Goal: Check status: Check status

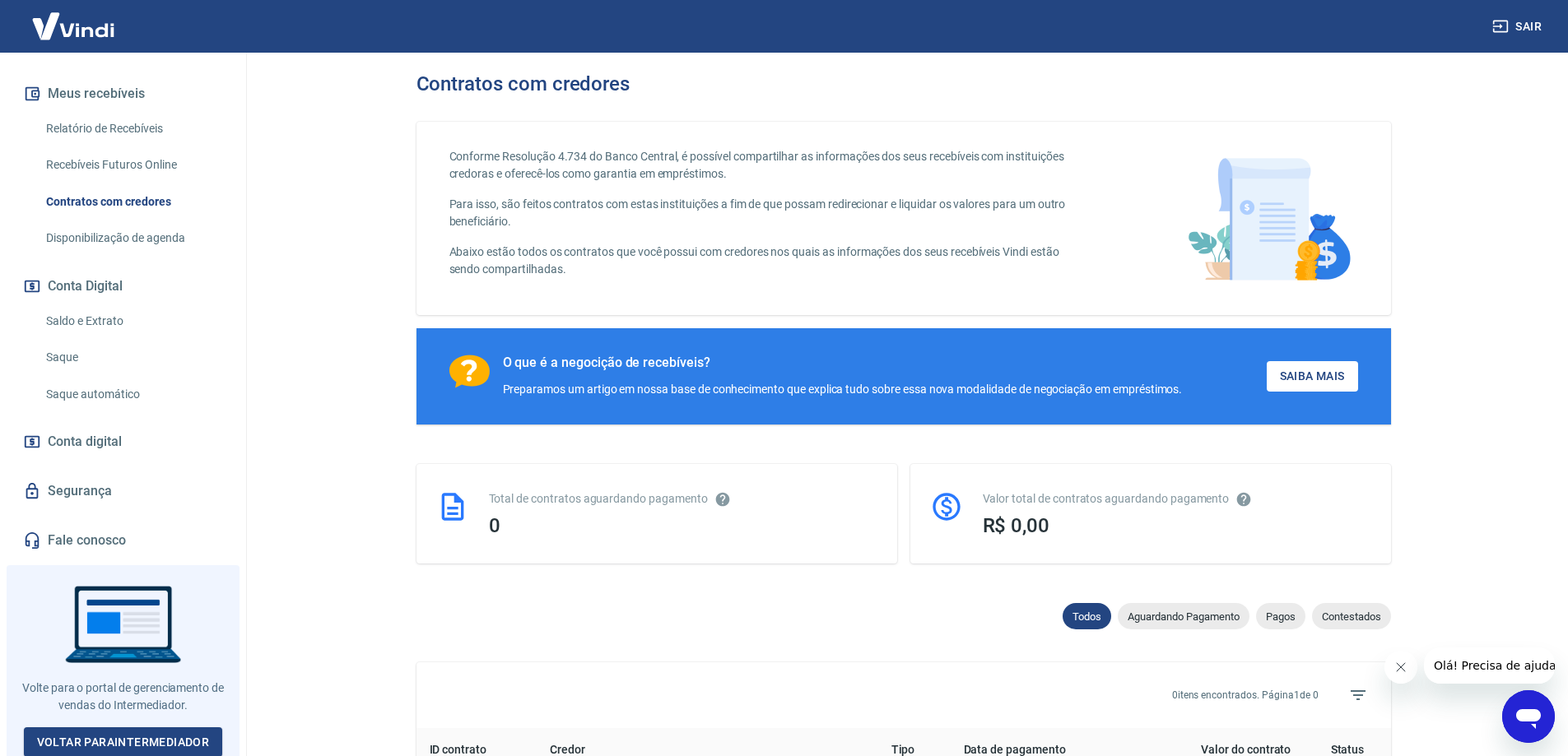
scroll to position [338, 0]
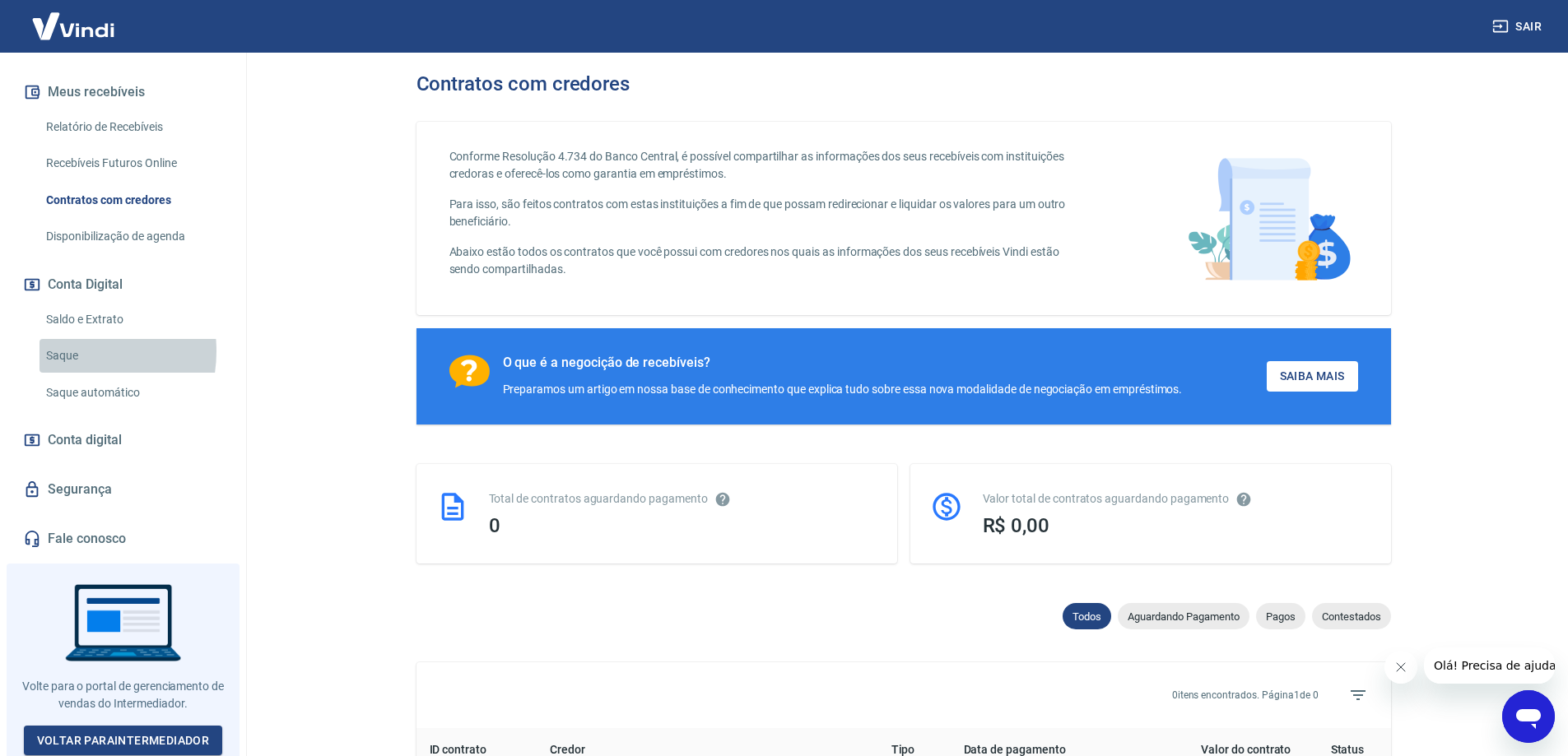
click at [66, 351] on link "Saque" at bounding box center [133, 355] width 187 height 34
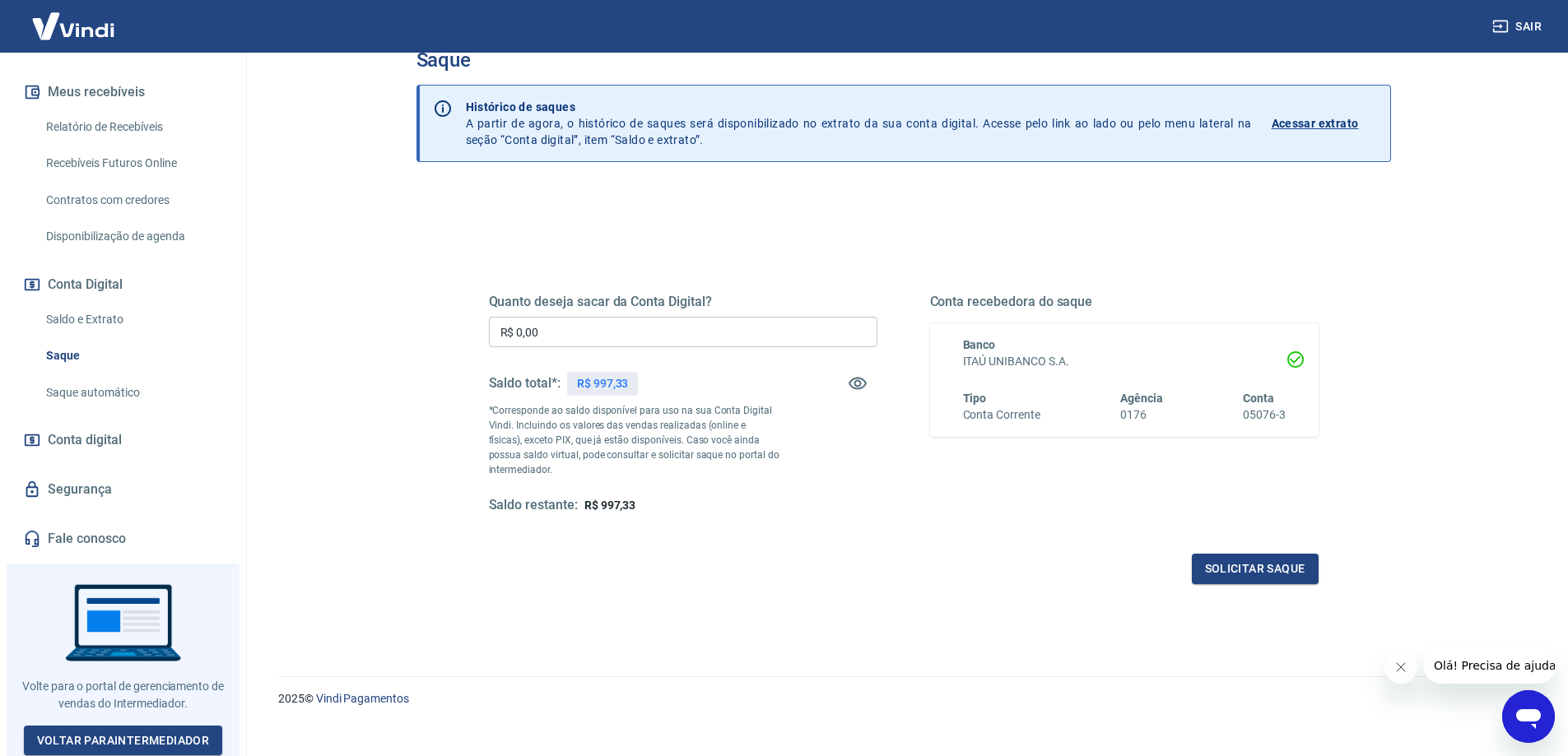
scroll to position [58, 0]
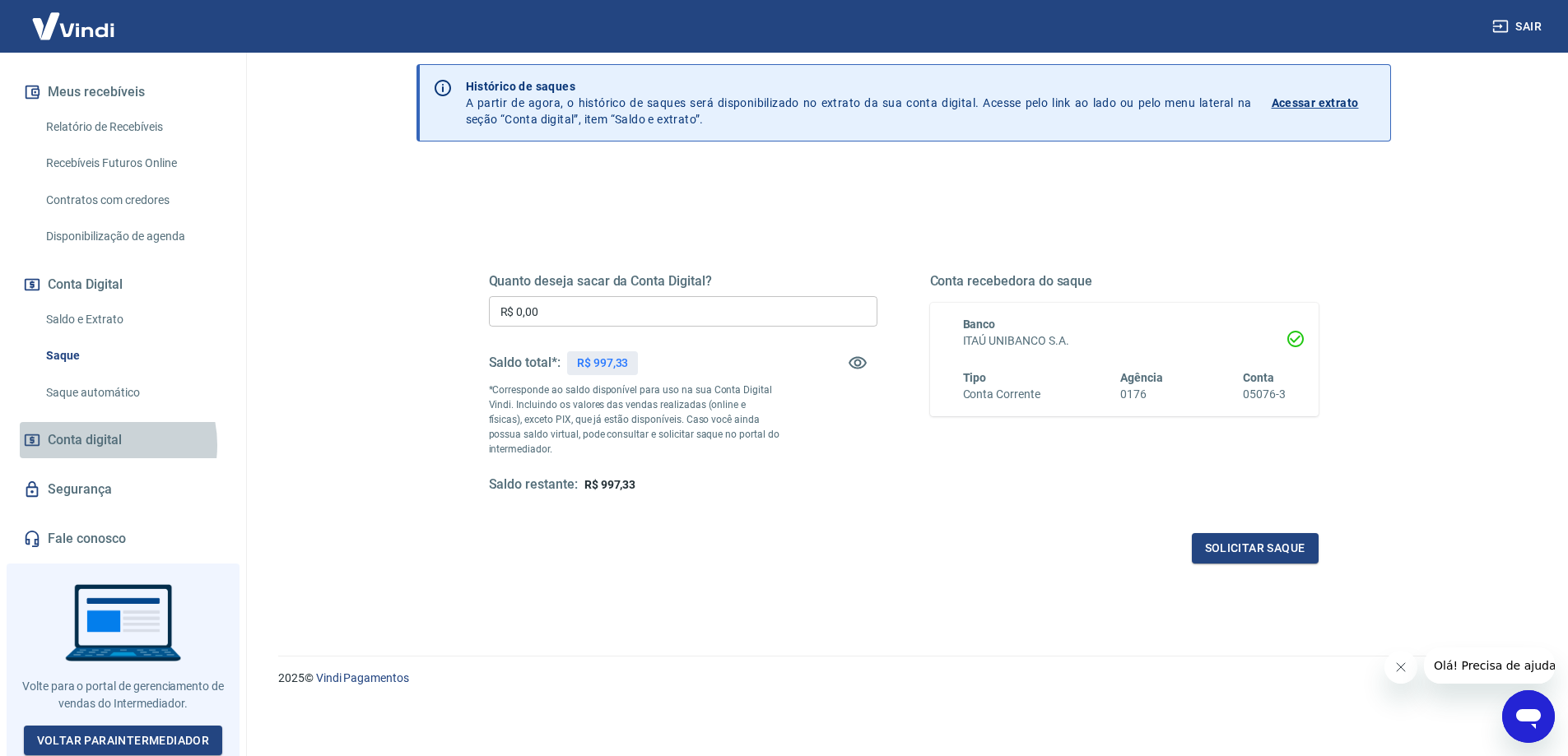
click at [94, 446] on span "Conta digital" at bounding box center [85, 440] width 74 height 23
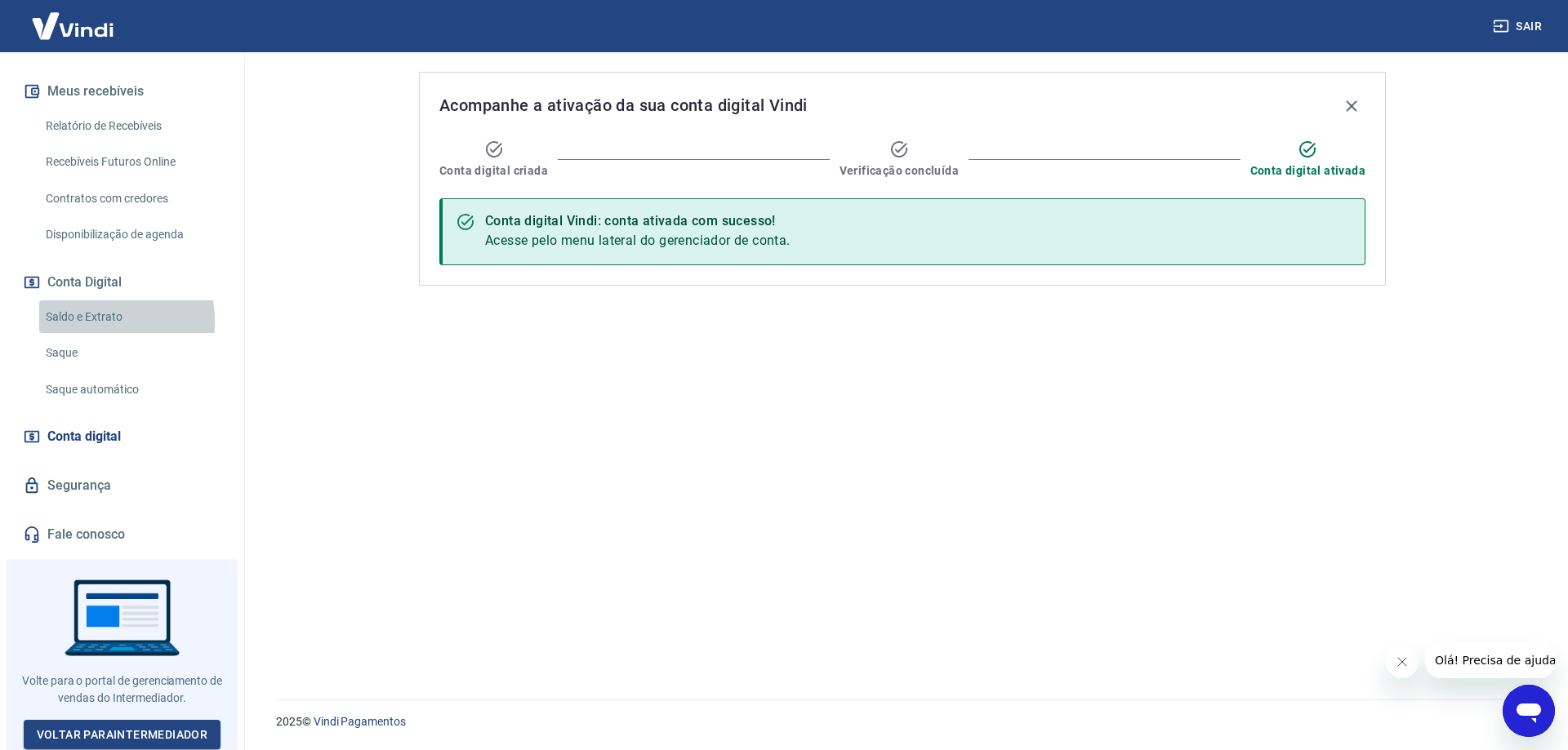
click at [74, 322] on link "Saldo e Extrato" at bounding box center [132, 317] width 186 height 33
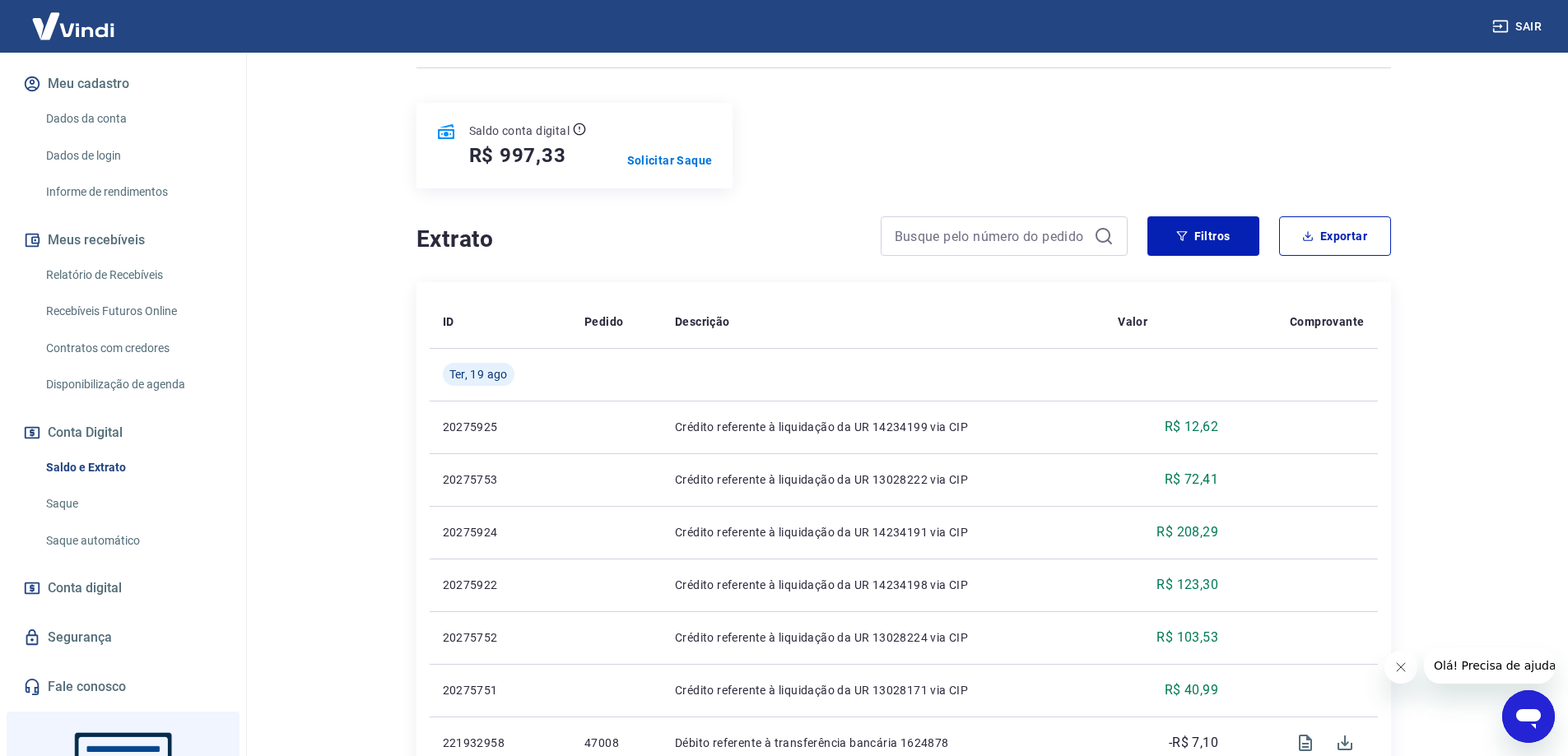
scroll to position [174, 0]
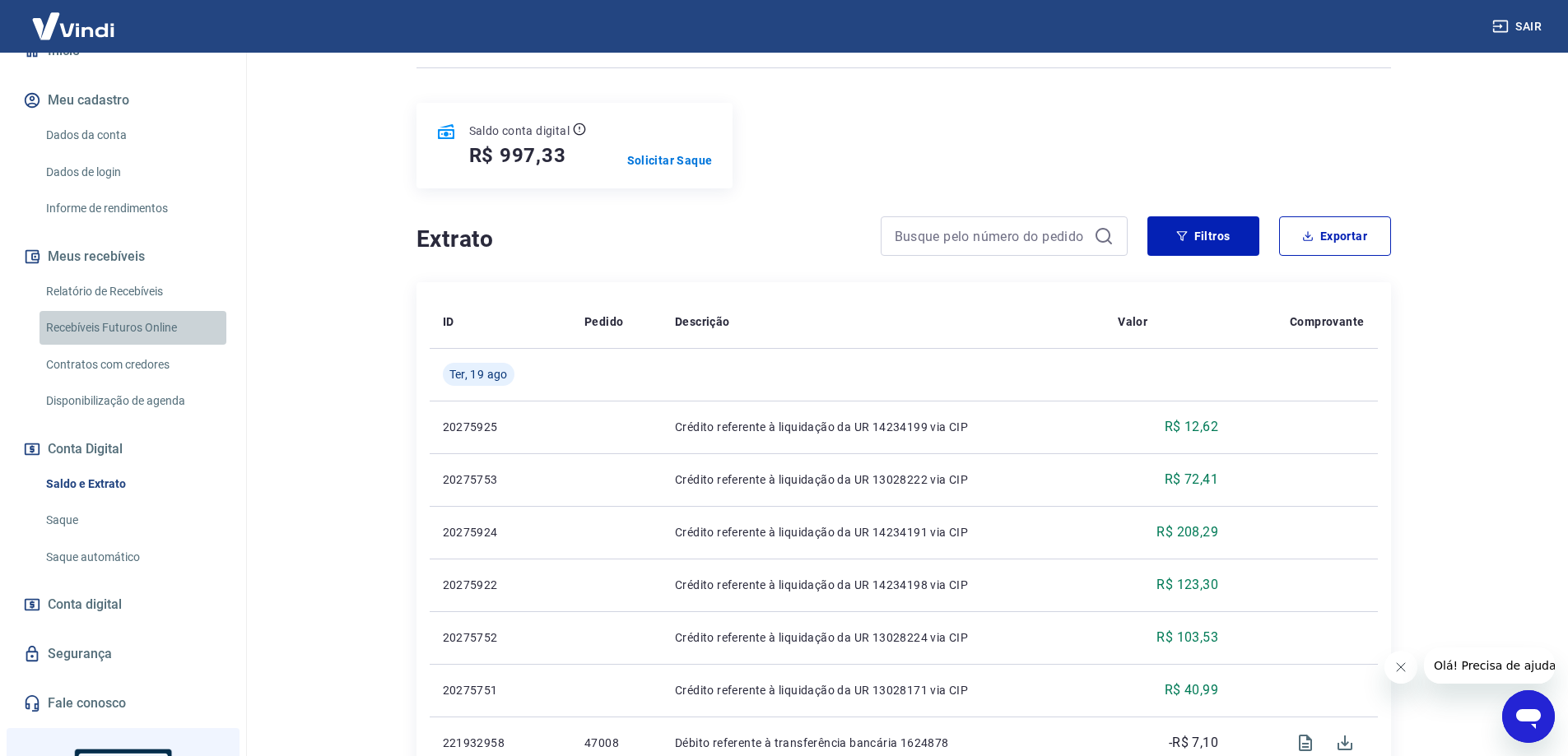
click at [146, 330] on link "Recebíveis Futuros Online" at bounding box center [133, 328] width 187 height 34
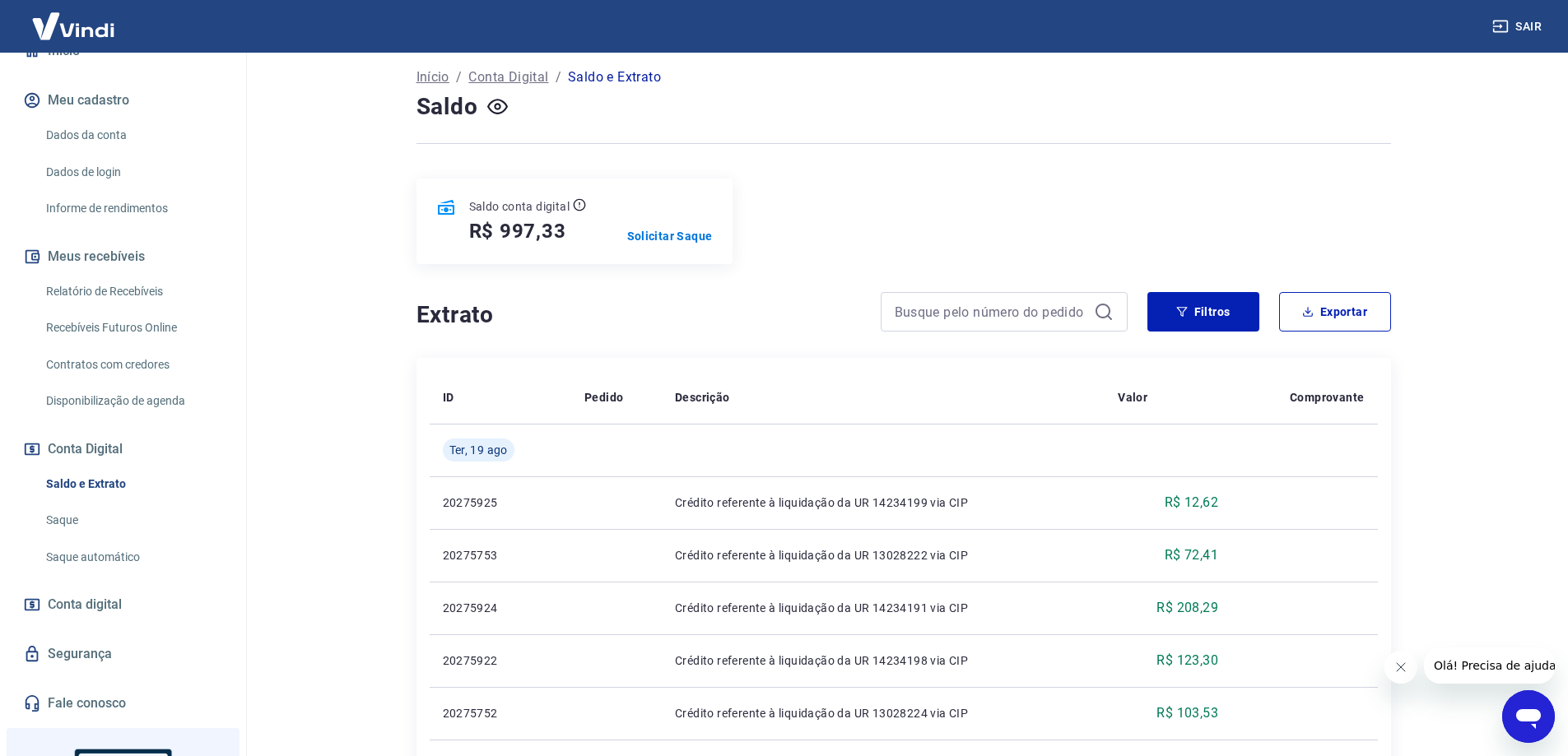
scroll to position [0, 0]
